Goal: Task Accomplishment & Management: Manage account settings

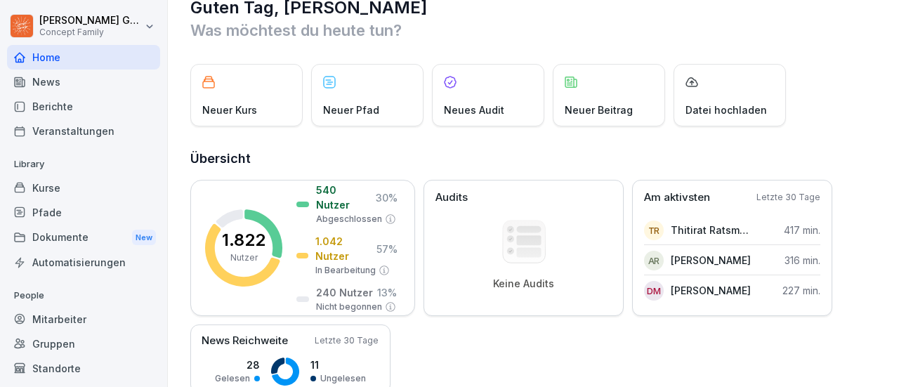
scroll to position [38, 0]
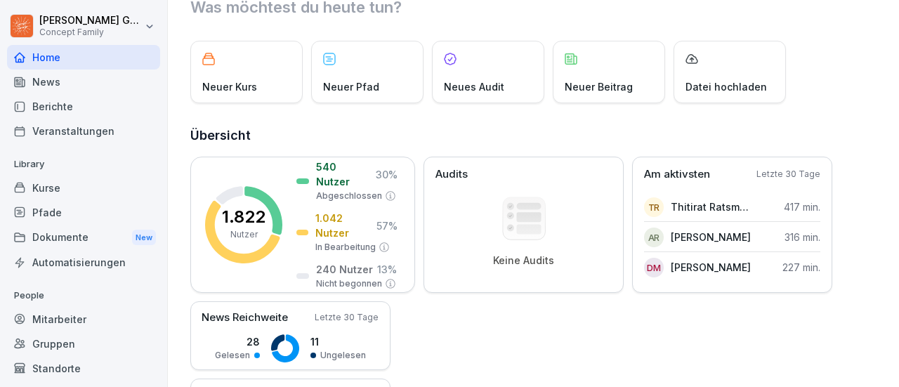
click at [898, 79] on div "Guten Tag, Daniel Was möchtest du heute tun? Neuer Kurs Neuer Pfad Neues Audit …" at bounding box center [533, 193] width 731 height 387
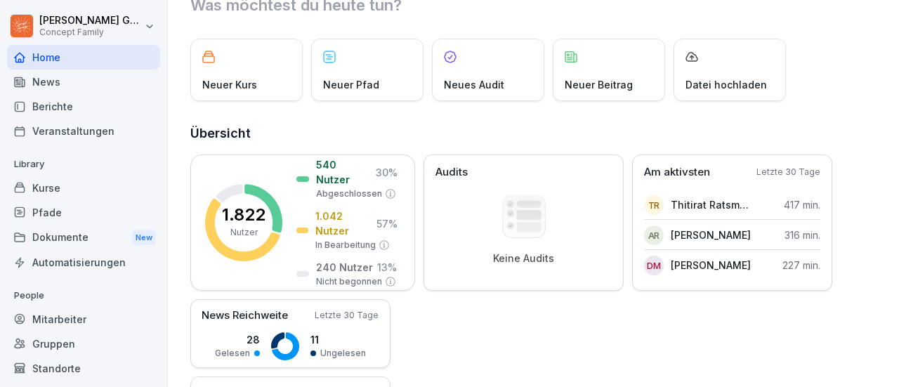
scroll to position [57, 0]
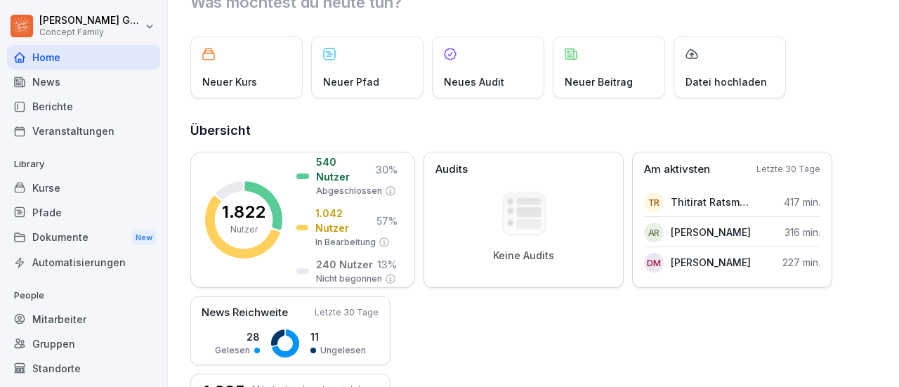
click at [898, 81] on div "Guten Tag, Daniel Was möchtest du heute tun? Neuer Kurs Neuer Pfad Neues Audit …" at bounding box center [533, 193] width 731 height 387
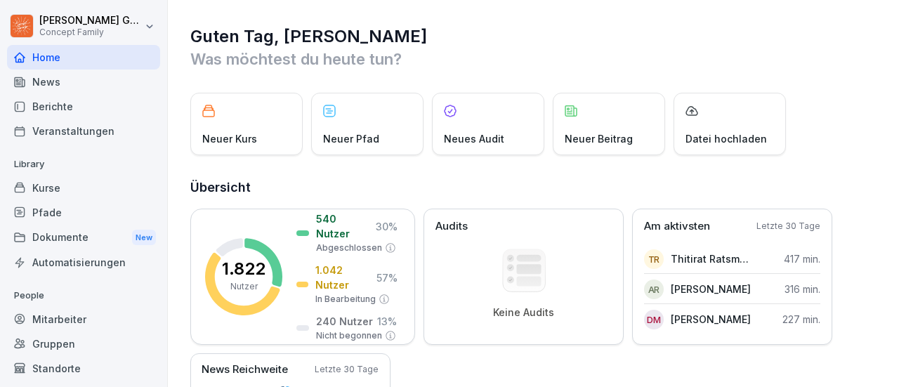
click at [34, 189] on div "Kurse" at bounding box center [83, 188] width 153 height 25
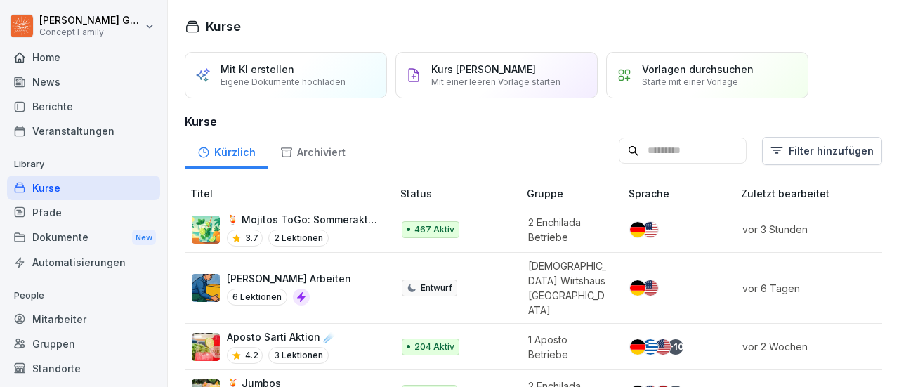
click at [634, 151] on input at bounding box center [683, 151] width 128 height 27
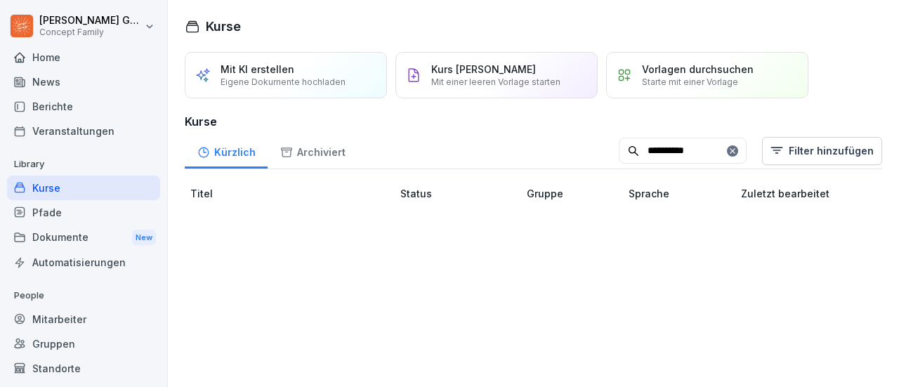
click at [638, 155] on input "**********" at bounding box center [683, 151] width 128 height 27
type input "*********"
click at [801, 157] on html "Daniel Gantenberg Concept Family Home News Berichte Veranstaltungen Library Kur…" at bounding box center [449, 193] width 899 height 387
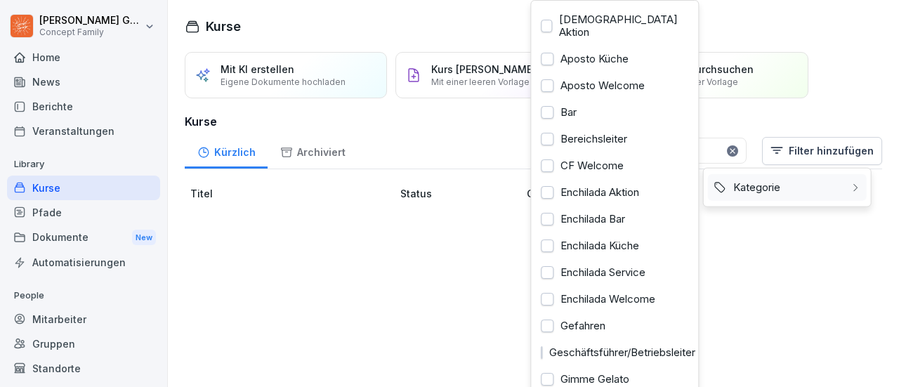
click at [794, 195] on div "Kategorie" at bounding box center [787, 187] width 159 height 27
click at [837, 122] on html "Daniel Gantenberg Concept Family Home News Berichte Veranstaltungen Library Kur…" at bounding box center [449, 193] width 899 height 387
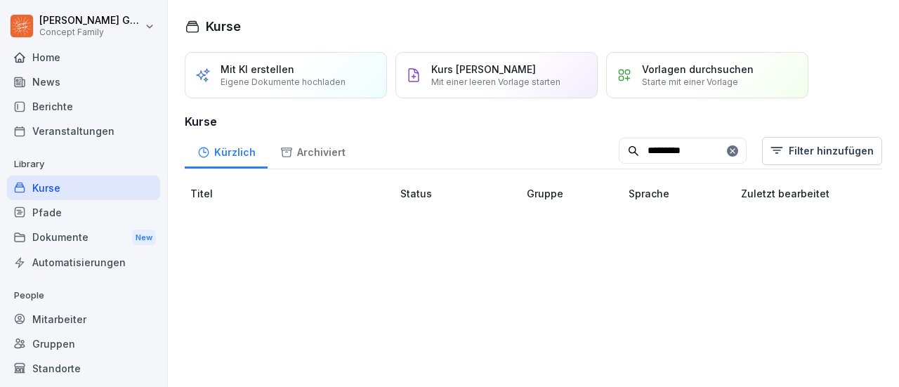
click at [730, 150] on icon at bounding box center [732, 150] width 5 height 5
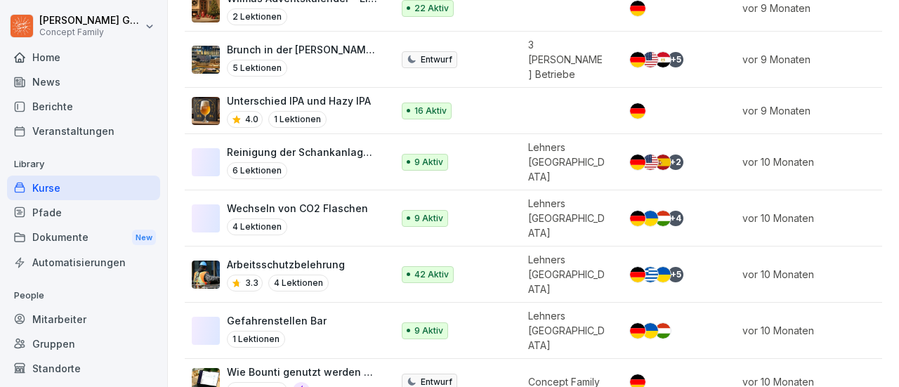
scroll to position [7876, 0]
drag, startPoint x: 395, startPoint y: 255, endPoint x: 395, endPoint y: 266, distance: 11.2
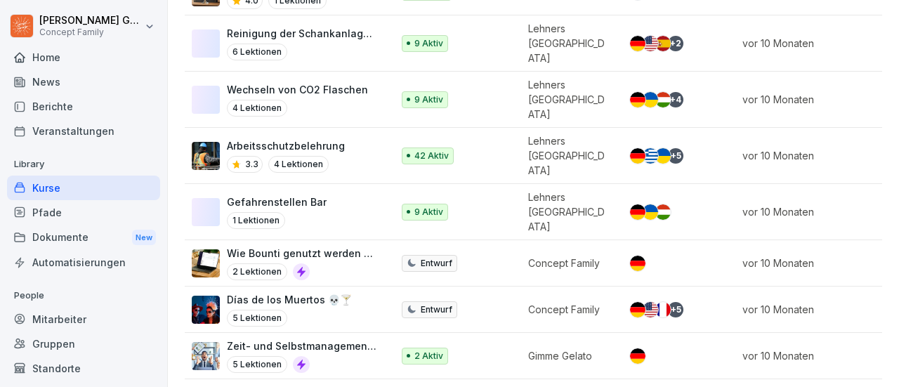
scroll to position [8012, 0]
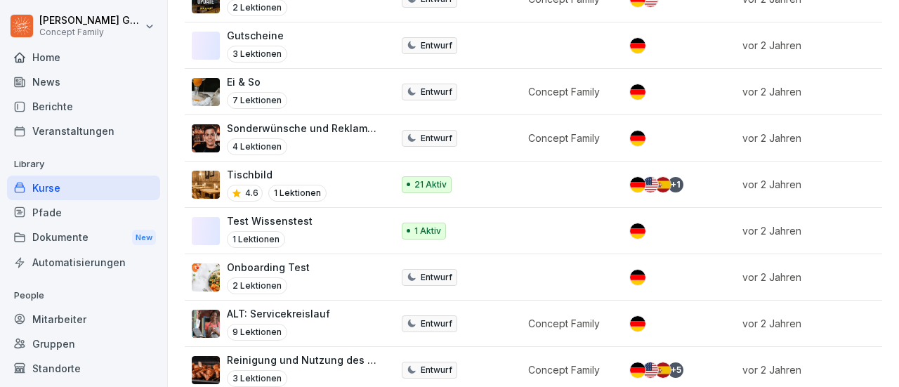
scroll to position [11713, 0]
